Goal: Task Accomplishment & Management: Complete application form

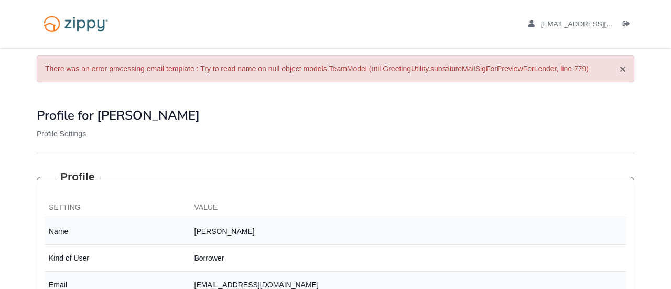
click at [622, 68] on button "×" at bounding box center [623, 68] width 6 height 11
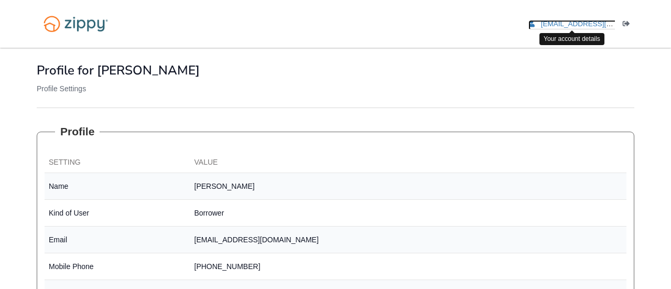
click at [580, 23] on span "[EMAIL_ADDRESS][DOMAIN_NAME]" at bounding box center [601, 24] width 120 height 8
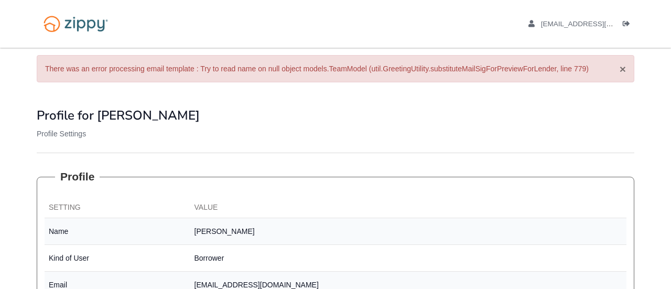
click at [621, 70] on button "×" at bounding box center [623, 68] width 6 height 11
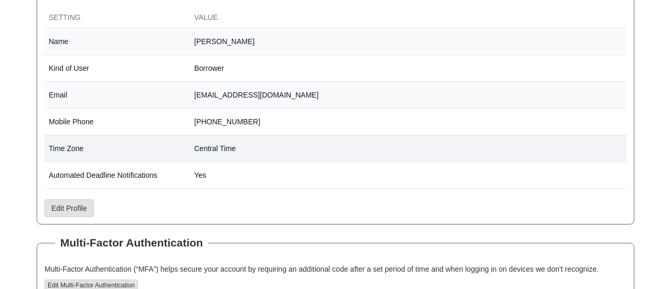
scroll to position [228, 0]
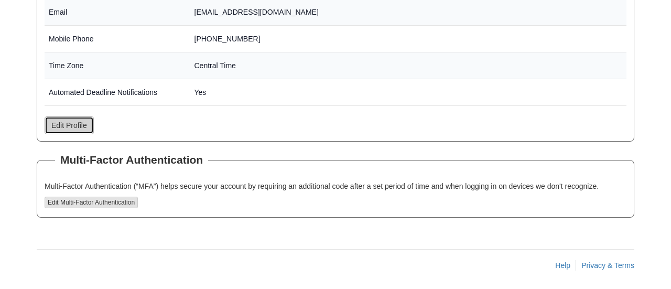
click at [72, 128] on link "Edit Profile" at bounding box center [69, 125] width 49 height 18
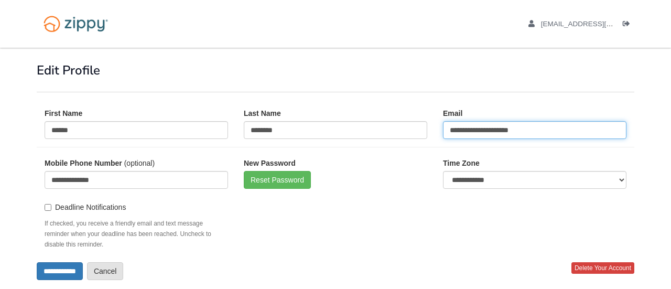
click at [553, 133] on input "**********" at bounding box center [535, 130] width 184 height 18
type input "*"
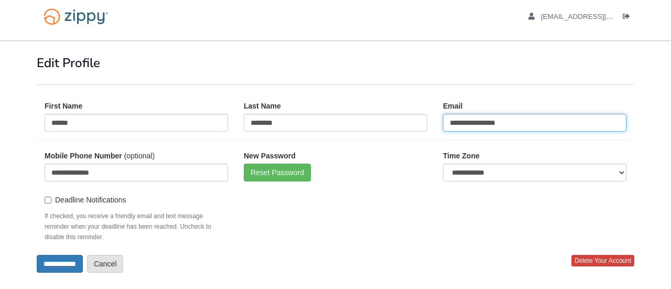
scroll to position [10, 0]
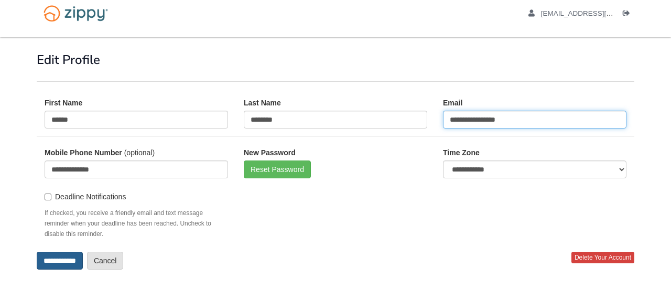
type input "**********"
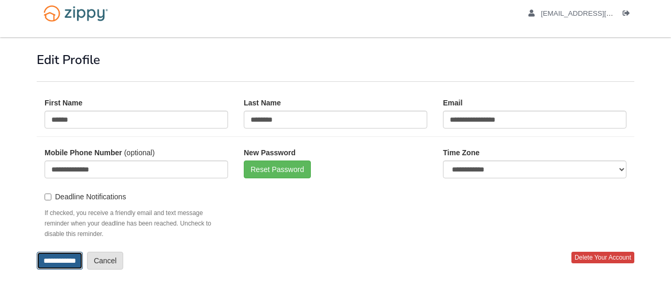
click at [48, 263] on input "**********" at bounding box center [60, 261] width 46 height 18
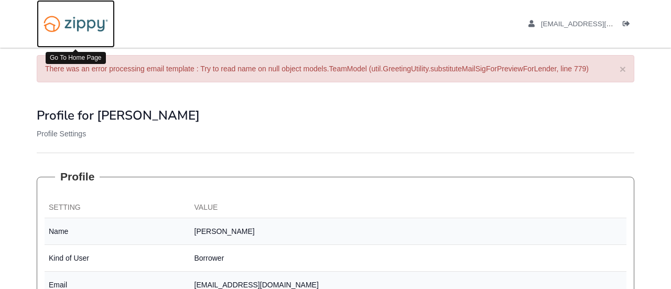
click at [76, 28] on img at bounding box center [76, 23] width 78 height 27
click at [47, 25] on img at bounding box center [76, 23] width 78 height 27
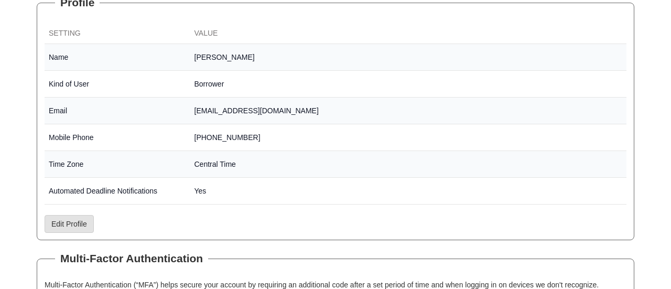
scroll to position [176, 0]
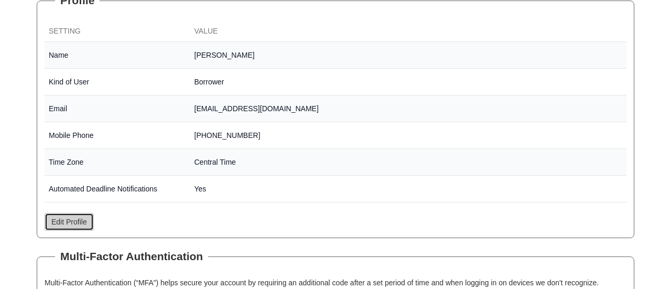
click at [60, 214] on link "Edit Profile" at bounding box center [69, 222] width 49 height 18
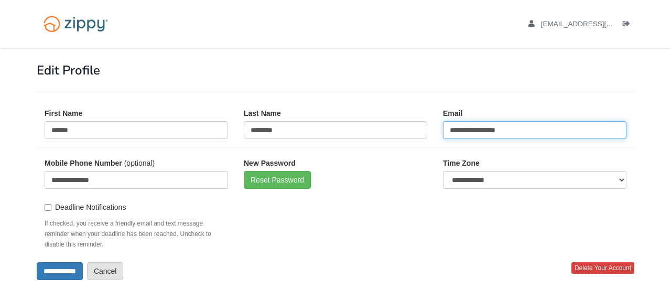
click at [525, 130] on input "**********" at bounding box center [535, 130] width 184 height 18
type input "*"
type input "**********"
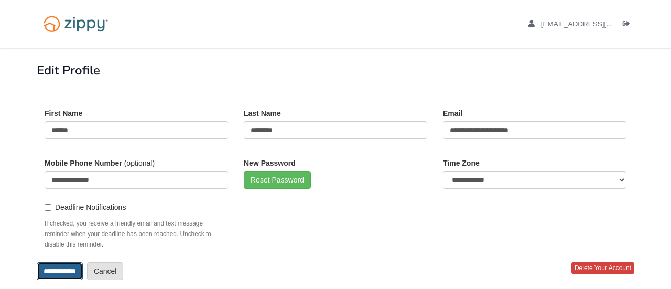
click at [57, 276] on input "**********" at bounding box center [60, 271] width 46 height 18
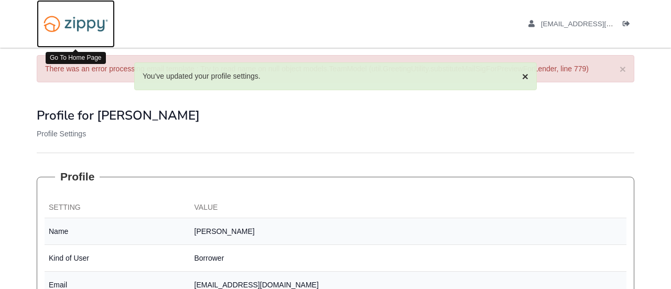
click at [61, 23] on img at bounding box center [76, 23] width 78 height 27
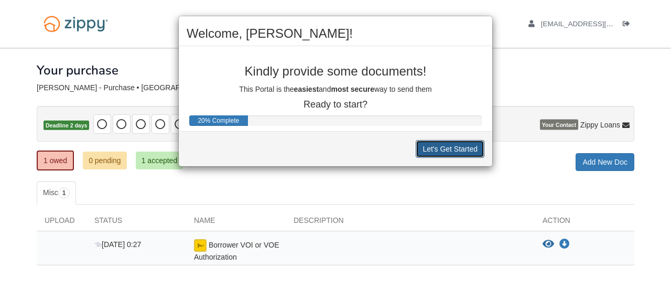
click at [450, 154] on button "Let's Get Started" at bounding box center [450, 149] width 69 height 18
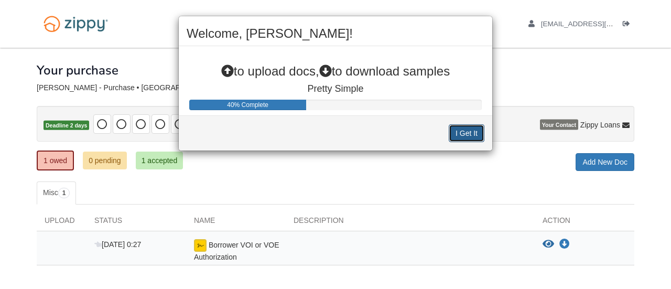
click at [460, 135] on button "I Get It" at bounding box center [467, 133] width 36 height 18
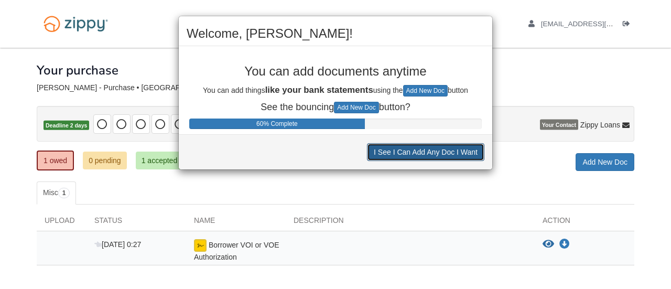
click at [415, 154] on button "I See I Can Add Any Doc I Want" at bounding box center [425, 152] width 117 height 18
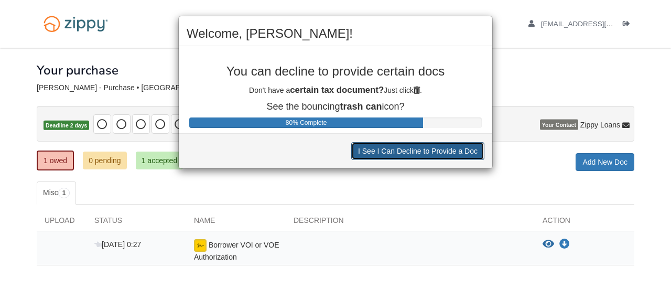
click at [415, 154] on button "I See I Can Decline to Provide a Doc" at bounding box center [417, 151] width 133 height 18
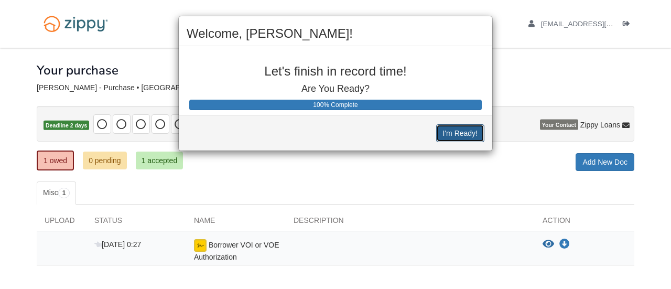
click at [450, 130] on button "I'm Ready!" at bounding box center [460, 133] width 48 height 18
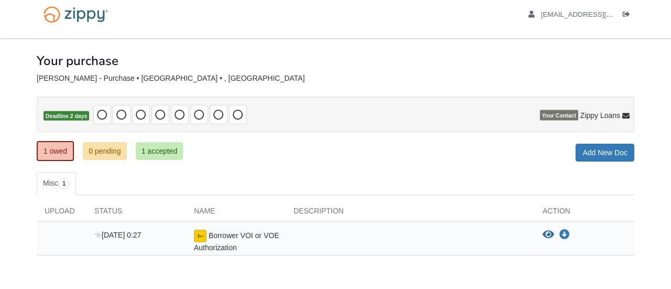
scroll to position [17, 0]
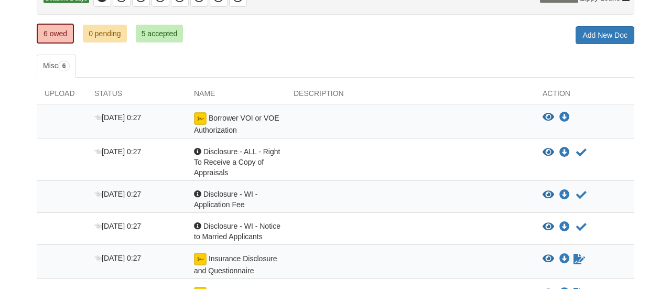
scroll to position [115, 0]
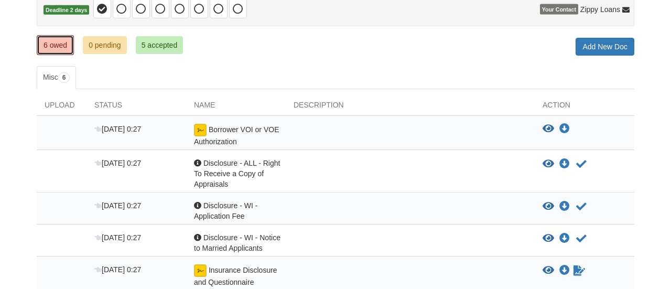
click at [52, 47] on link "6 owed" at bounding box center [55, 45] width 37 height 20
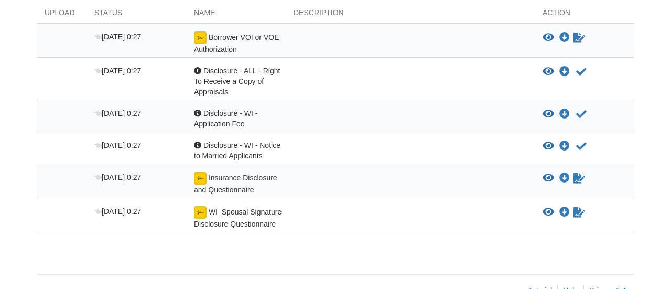
scroll to position [209, 0]
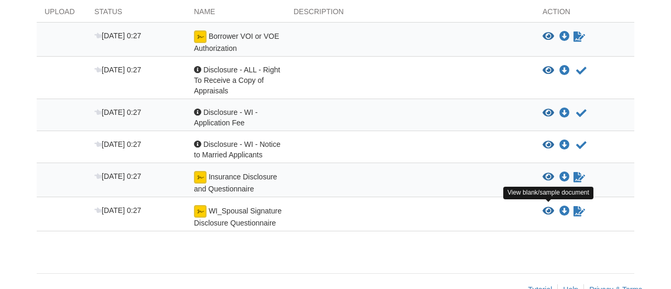
click at [547, 206] on icon "View WI_Spousal Signature Disclosure Questionnaire" at bounding box center [549, 211] width 12 height 10
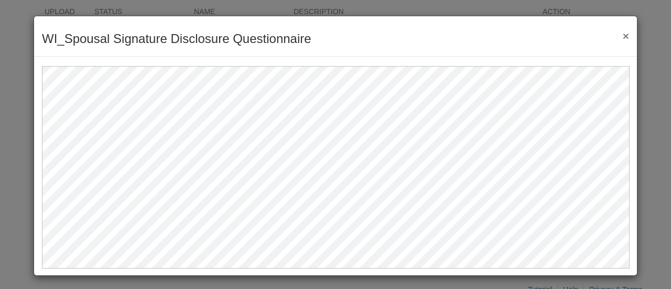
scroll to position [2, 0]
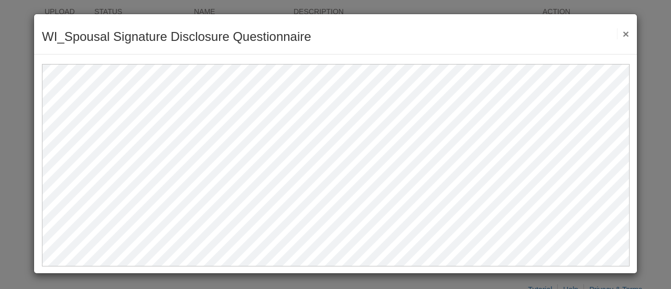
click at [628, 34] on button "×" at bounding box center [623, 33] width 12 height 11
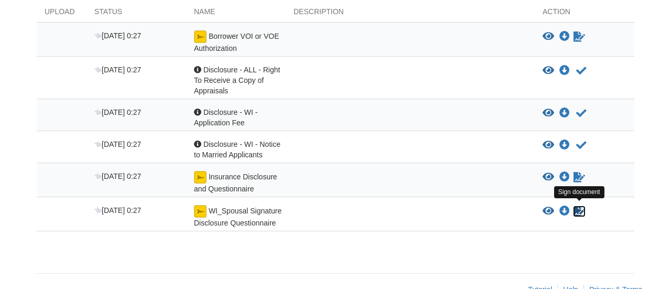
click at [581, 210] on icon "Sign Form" at bounding box center [580, 211] width 12 height 10
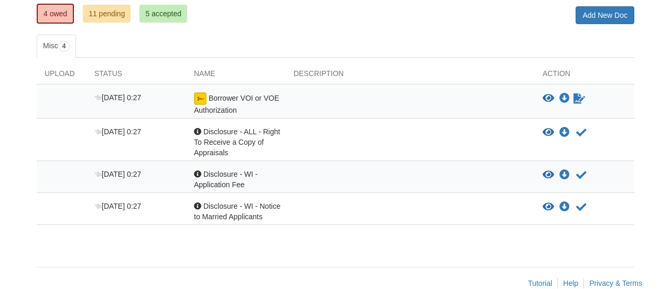
scroll to position [142, 0]
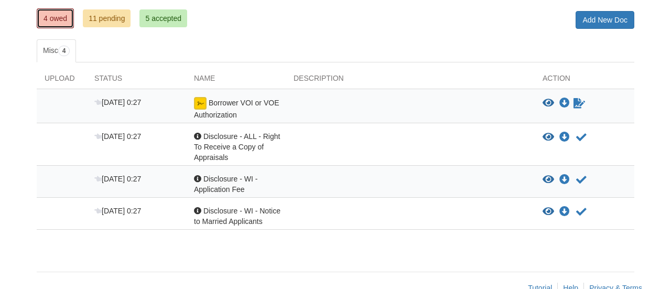
click at [61, 20] on link "4 owed" at bounding box center [55, 18] width 37 height 20
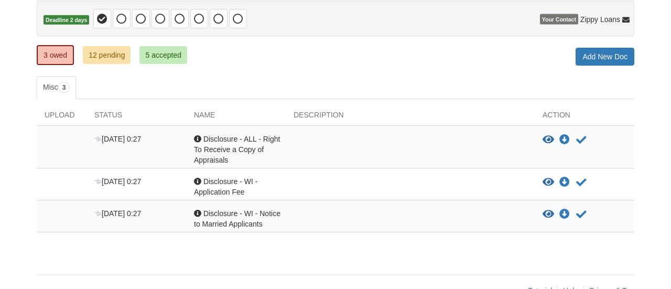
scroll to position [111, 0]
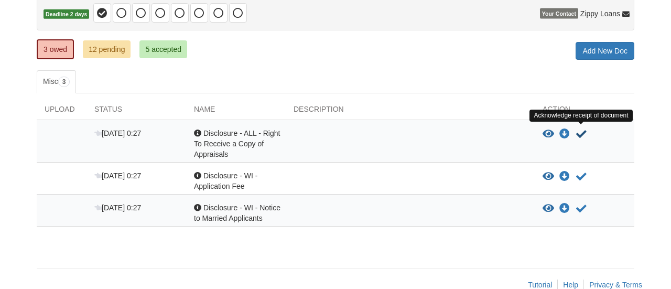
click at [583, 131] on icon "Acknowledge receipt of document" at bounding box center [581, 134] width 10 height 10
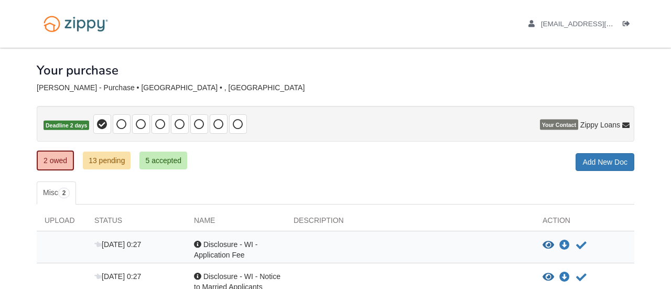
scroll to position [47, 0]
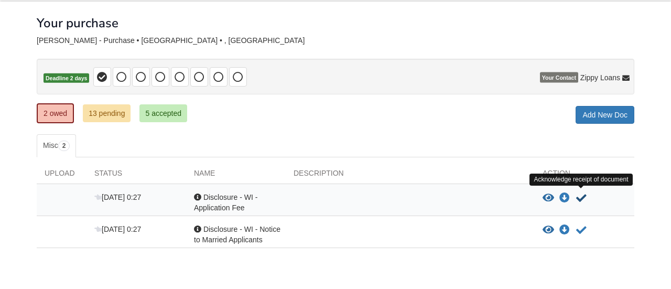
click at [583, 196] on icon "Acknowledge receipt of document" at bounding box center [581, 198] width 10 height 10
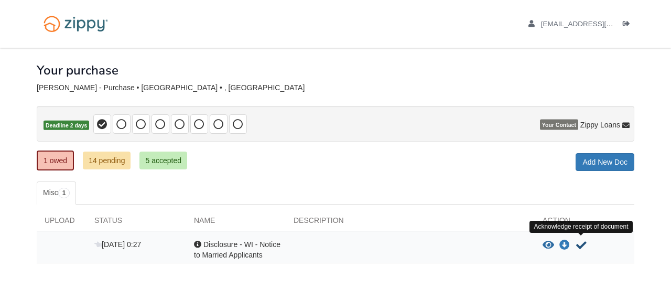
click at [581, 243] on icon "Acknowledge receipt of document" at bounding box center [581, 245] width 10 height 10
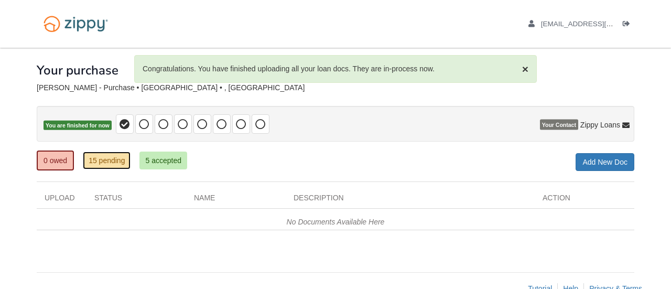
click at [107, 164] on link "15 pending" at bounding box center [107, 161] width 48 height 18
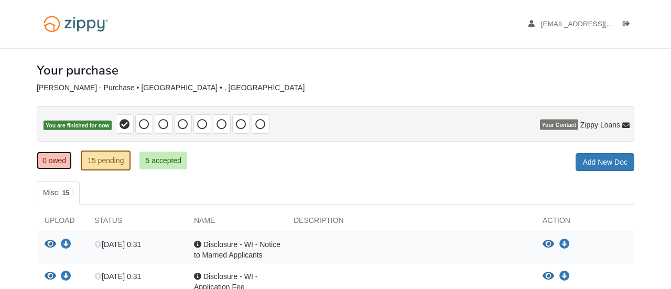
click at [52, 162] on link "0 owed" at bounding box center [54, 161] width 35 height 18
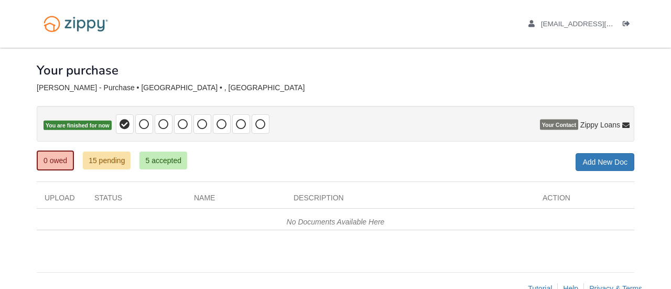
click at [271, 176] on div "× × × Pending Add Document Notice document will be included in the email sent t…" at bounding box center [336, 155] width 598 height 214
